Goal: Task Accomplishment & Management: Use online tool/utility

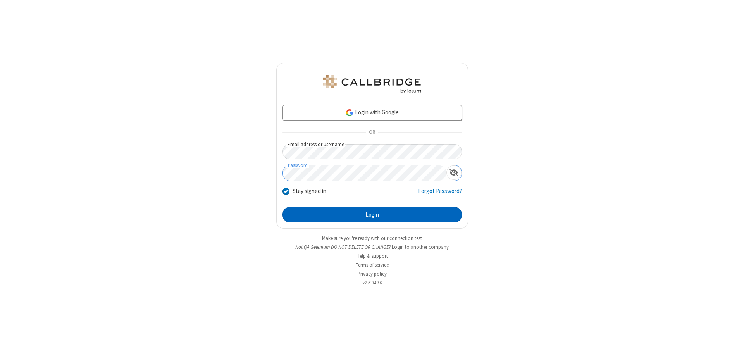
click at [372, 215] on button "Login" at bounding box center [371, 215] width 179 height 16
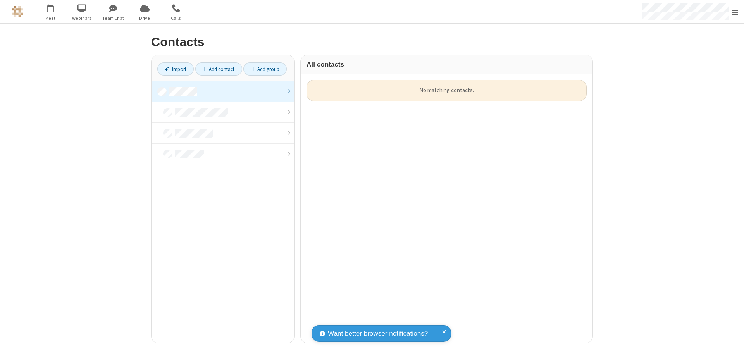
scroll to position [263, 286]
click at [223, 91] on link at bounding box center [223, 91] width 143 height 21
click at [176, 69] on link "Import" at bounding box center [175, 68] width 36 height 13
